Goal: Information Seeking & Learning: Learn about a topic

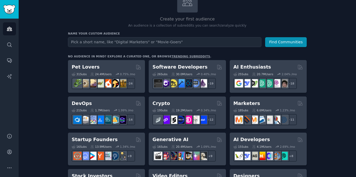
scroll to position [52, 0]
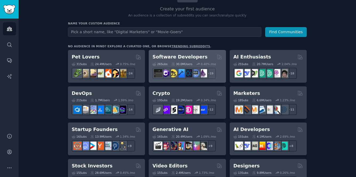
click at [207, 57] on div "Software Developers" at bounding box center [187, 57] width 70 height 7
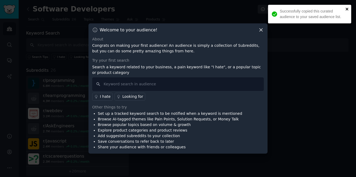
click at [346, 10] on icon "close" at bounding box center [347, 9] width 3 height 3
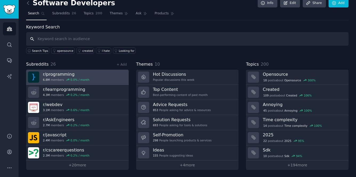
scroll to position [6, 0]
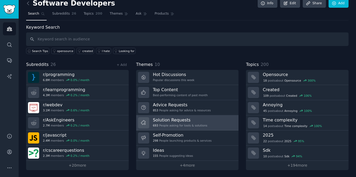
click at [182, 122] on h3 "Solution Requests" at bounding box center [180, 121] width 54 height 6
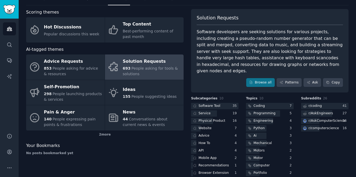
scroll to position [21, 0]
click at [216, 104] on div "Software Tool" at bounding box center [210, 106] width 22 height 5
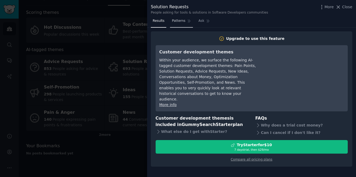
click at [181, 23] on link "Patterns" at bounding box center [181, 22] width 23 height 11
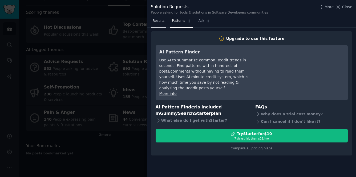
click at [163, 23] on link "Results" at bounding box center [158, 22] width 15 height 11
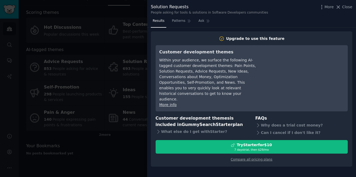
click at [130, 86] on div at bounding box center [178, 88] width 356 height 177
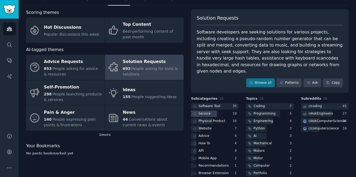
click at [210, 111] on div at bounding box center [204, 114] width 26 height 7
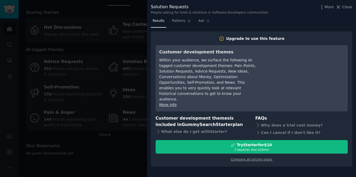
click at [140, 117] on div at bounding box center [178, 88] width 356 height 177
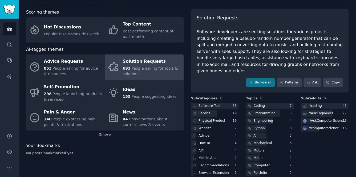
scroll to position [21, 0]
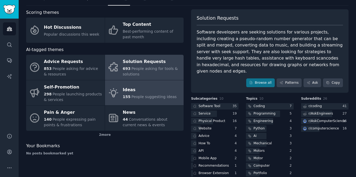
click at [133, 93] on div "Ideas" at bounding box center [150, 90] width 54 height 9
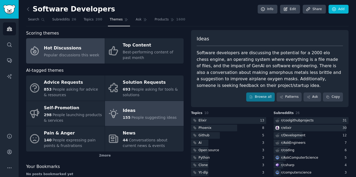
click at [83, 47] on div "Hot Discussions" at bounding box center [71, 48] width 55 height 9
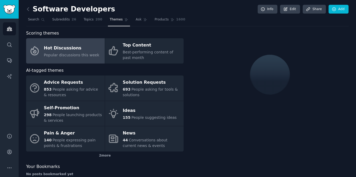
click at [214, 50] on div at bounding box center [270, 75] width 158 height 90
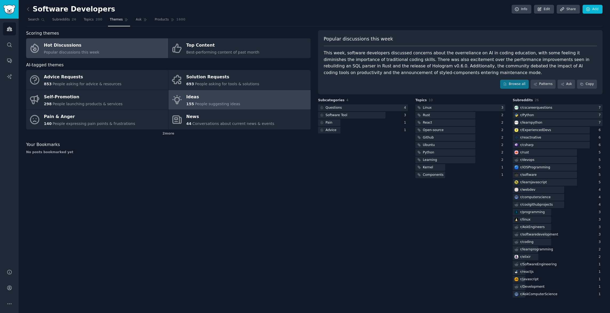
click at [242, 95] on link "Ideas 155 People suggesting ideas" at bounding box center [239, 100] width 142 height 20
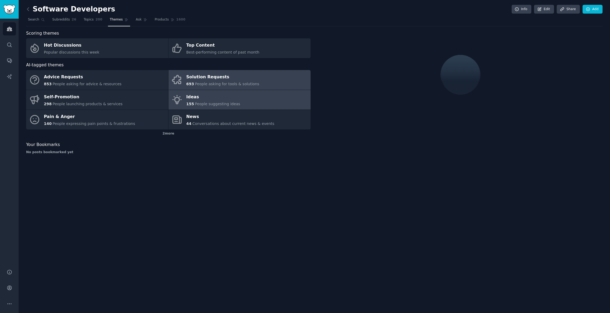
click at [243, 83] on span "People asking for tools & solutions" at bounding box center [227, 84] width 64 height 4
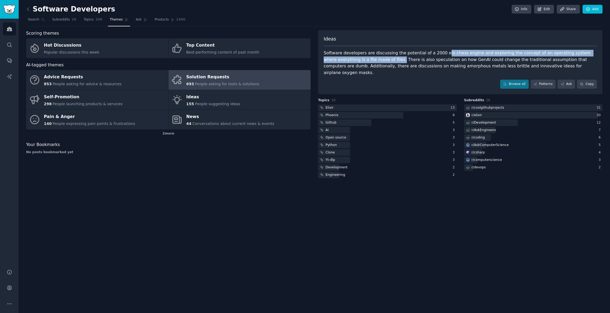
drag, startPoint x: 439, startPoint y: 51, endPoint x: 385, endPoint y: 59, distance: 53.9
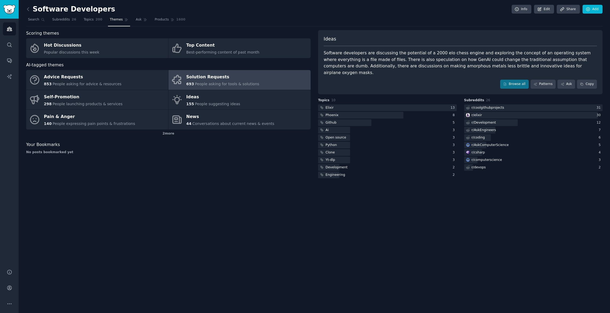
click at [356, 60] on div "Software developers are discussing the potential of a 2000 elo chess engine and…" at bounding box center [460, 63] width 273 height 26
click at [237, 94] on link "Ideas 155 People suggesting ideas" at bounding box center [239, 100] width 142 height 20
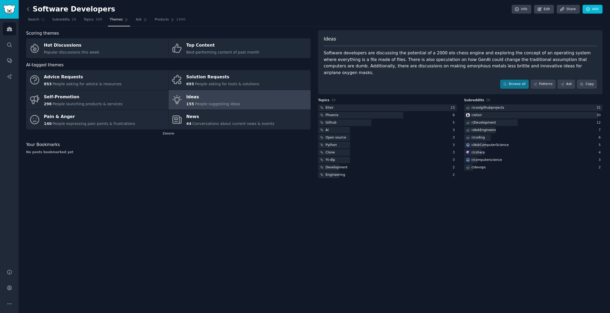
click at [28, 8] on icon at bounding box center [28, 9] width 6 height 6
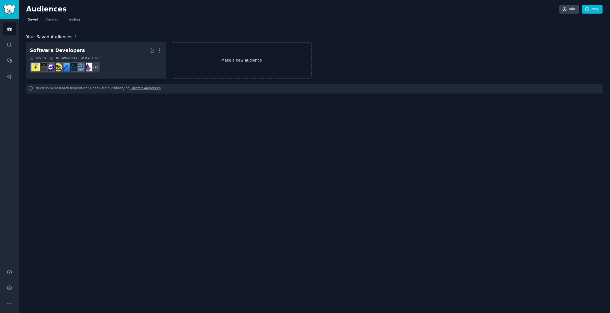
click at [220, 49] on link "Make a new audience" at bounding box center [242, 60] width 140 height 37
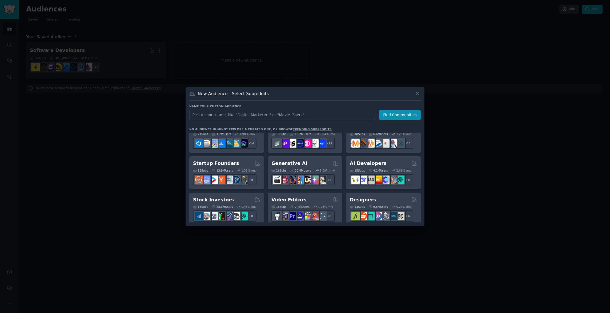
scroll to position [51, 0]
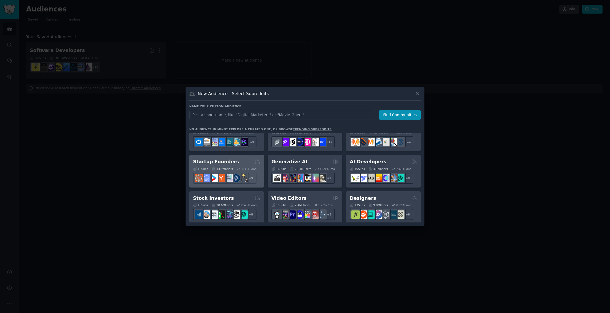
click at [239, 160] on div "Startup Founders" at bounding box center [226, 162] width 67 height 7
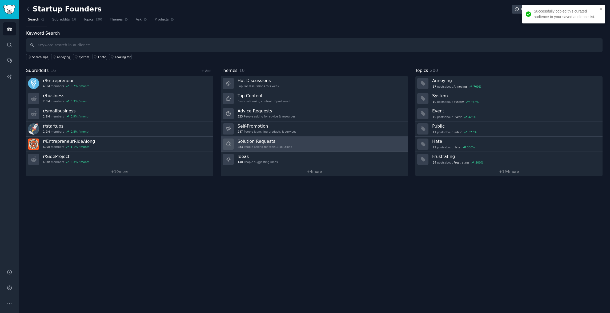
click at [255, 143] on h3 "Solution Requests" at bounding box center [264, 142] width 54 height 6
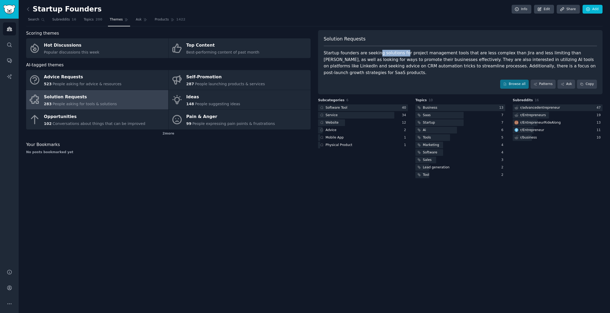
drag, startPoint x: 376, startPoint y: 52, endPoint x: 402, endPoint y: 52, distance: 26.1
click at [356, 52] on div "Startup founders are seeking solutions for project management tools that are le…" at bounding box center [460, 63] width 273 height 26
click at [356, 53] on div "Startup founders are seeking solutions for project management tools that are le…" at bounding box center [460, 63] width 273 height 26
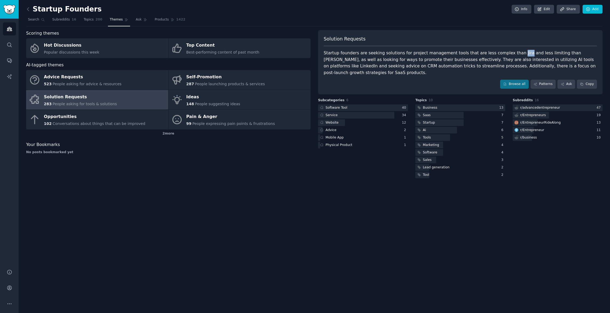
copy div "Jira"
click at [356, 51] on div "Startup founders are seeking solutions for project management tools that are le…" at bounding box center [460, 63] width 273 height 26
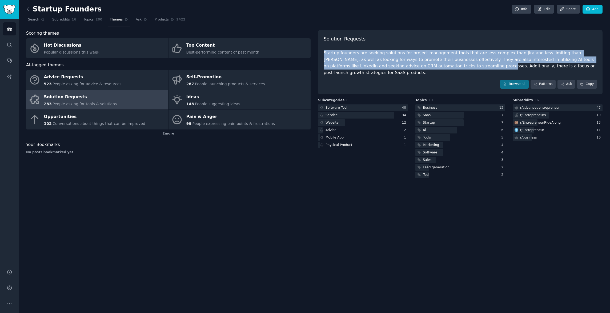
drag, startPoint x: 437, startPoint y: 65, endPoint x: 390, endPoint y: 54, distance: 48.4
click at [356, 61] on div "Startup founders are seeking solutions for project management tools that are le…" at bounding box center [460, 63] width 273 height 26
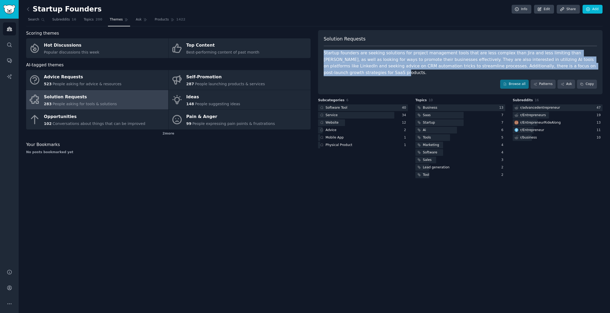
drag, startPoint x: 590, startPoint y: 66, endPoint x: 316, endPoint y: 48, distance: 275.3
click at [316, 48] on div "Scoring themes Hot Discussions Popular discussions this week Top Content Best-p…" at bounding box center [314, 104] width 576 height 149
copy div "Startup founders are seeking solutions for project management tools that are le…"
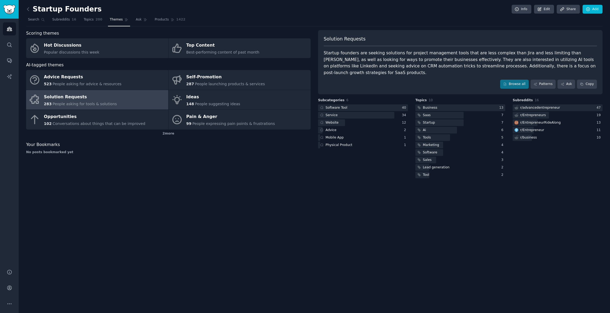
click at [356, 55] on div "Startup founders are seeking solutions for project management tools that are le…" at bounding box center [460, 63] width 273 height 26
